Goal: Task Accomplishment & Management: Manage account settings

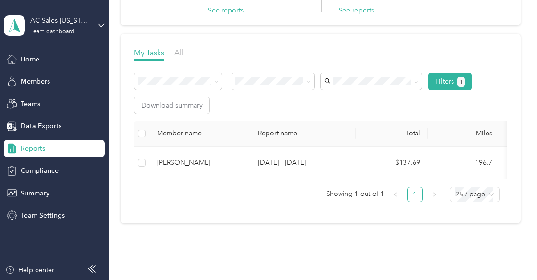
scroll to position [106, 0]
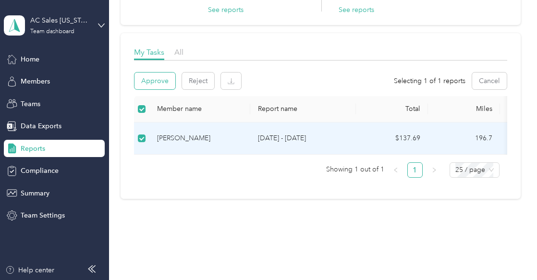
click at [139, 83] on button "Approve" at bounding box center [155, 81] width 41 height 17
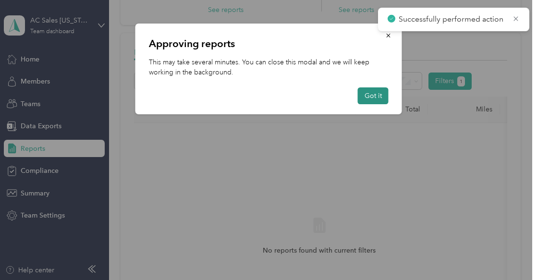
click at [378, 89] on button "Got it" at bounding box center [373, 95] width 31 height 17
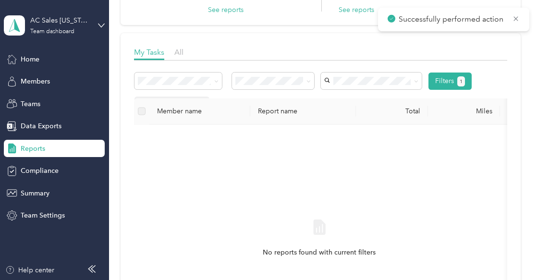
click at [378, 89] on button "Got it" at bounding box center [373, 95] width 31 height 17
